Goal: Information Seeking & Learning: Learn about a topic

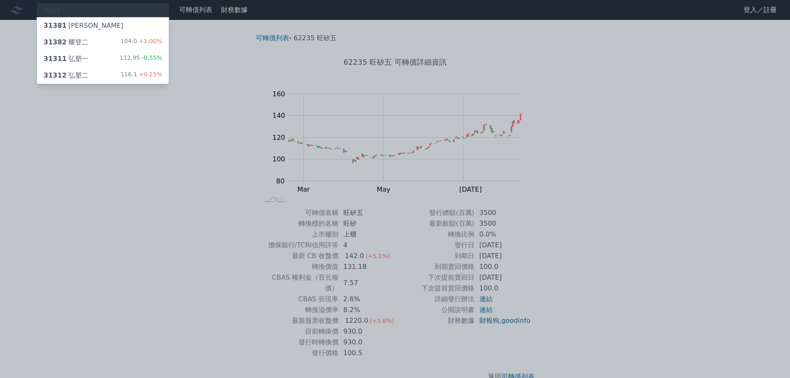
type input "3131"
click at [78, 59] on div "31311 弘塑一" at bounding box center [66, 59] width 45 height 10
click at [79, 74] on div "31312 弘塑二" at bounding box center [66, 76] width 45 height 10
click at [65, 59] on div "31311 弘塑一" at bounding box center [66, 59] width 45 height 10
click at [71, 73] on div "31312 弘塑二" at bounding box center [66, 76] width 45 height 10
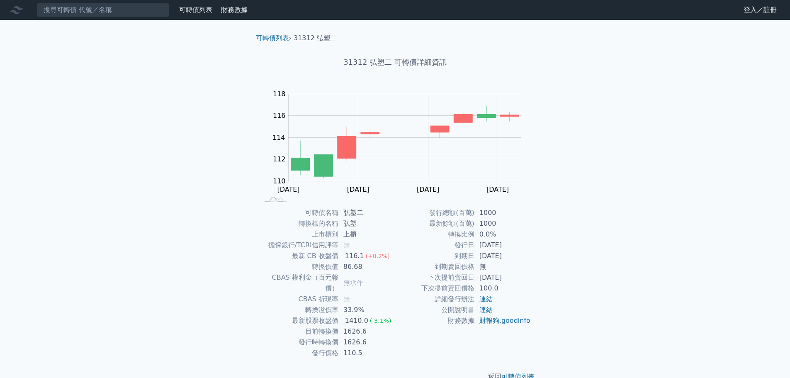
click at [605, 258] on div "可轉債列表 財務數據 可轉債列表 財務數據 登入／註冊 登入／註冊 可轉債列表 › 31312 弘塑二 31312 弘塑二 可轉債詳細資訊 Zoom Out …" at bounding box center [395, 197] width 790 height 395
